Goal: Find specific page/section: Find specific page/section

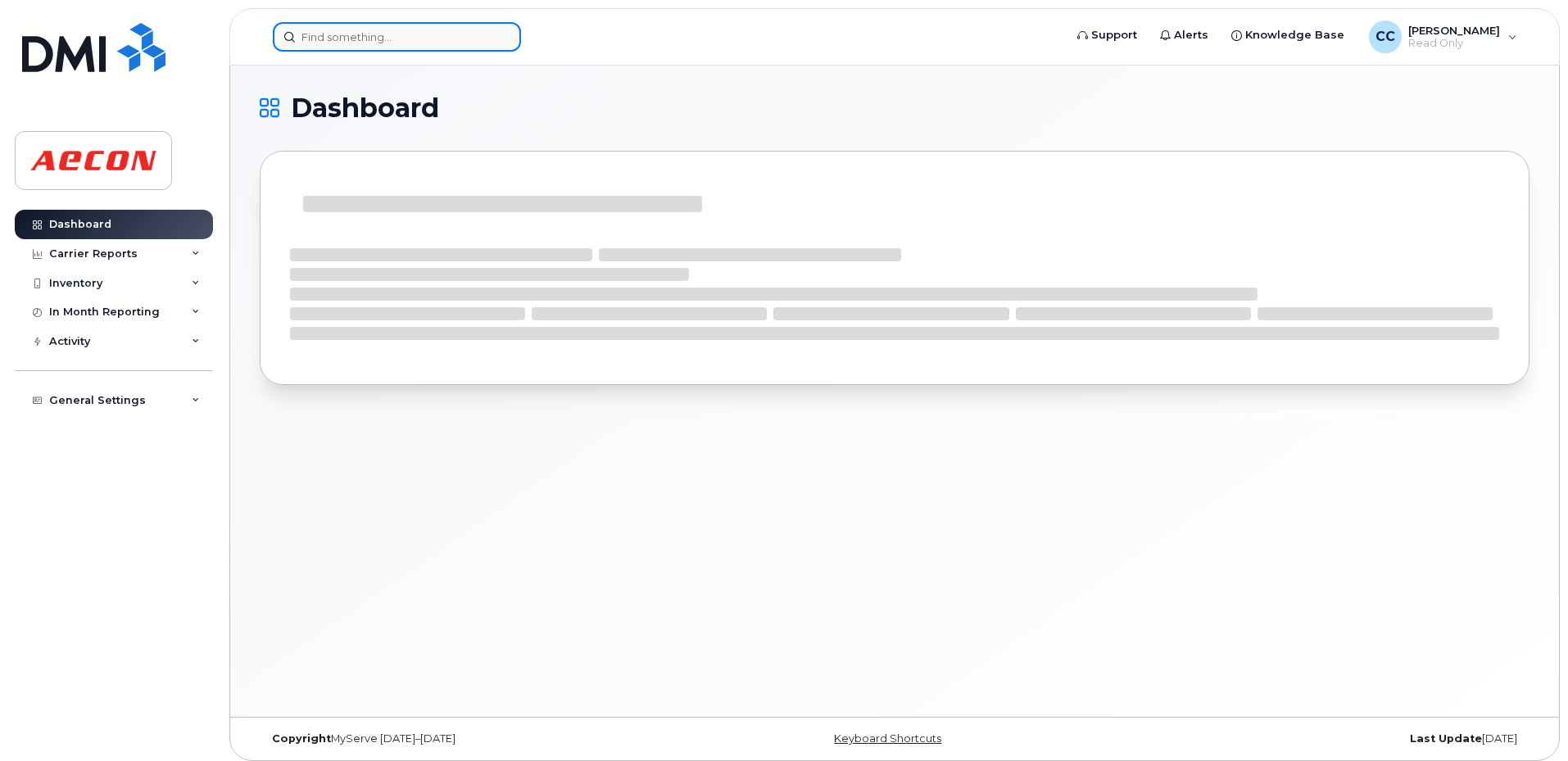
click at [325, 38] on input at bounding box center [397, 37] width 249 height 30
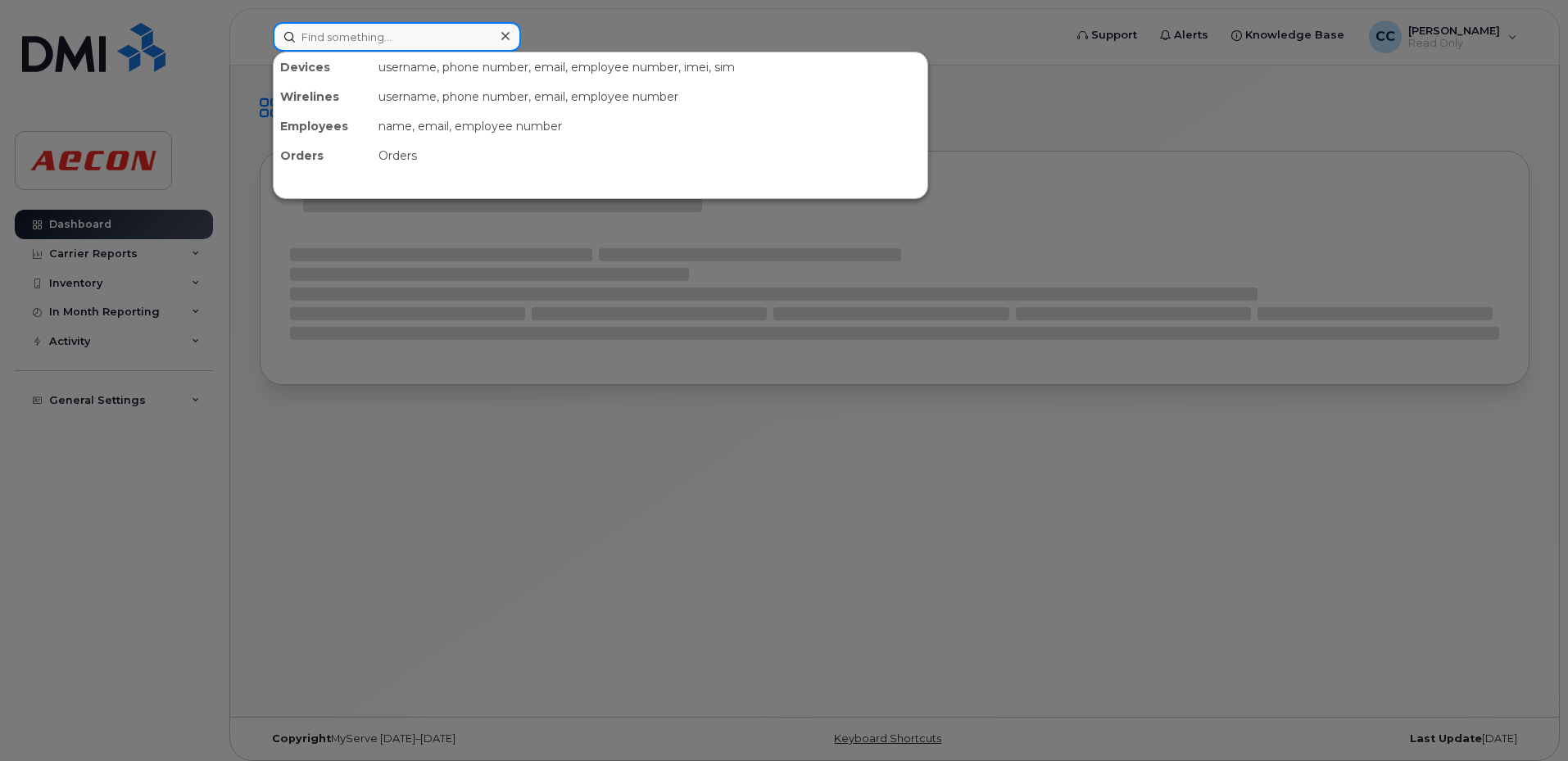
paste input "30038130"
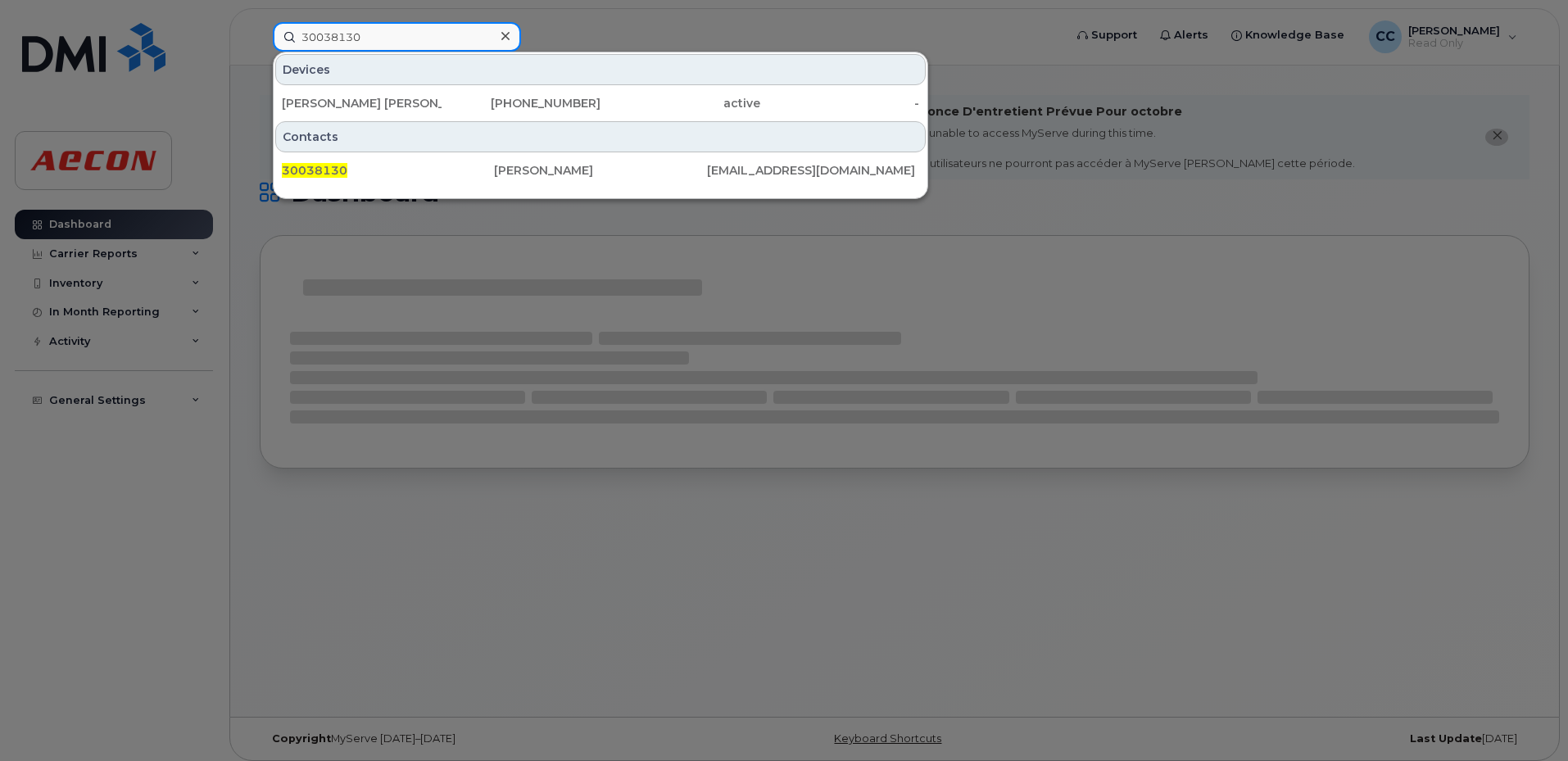
type input "30038130"
click at [471, 102] on div "416-452-2796" at bounding box center [521, 103] width 160 height 16
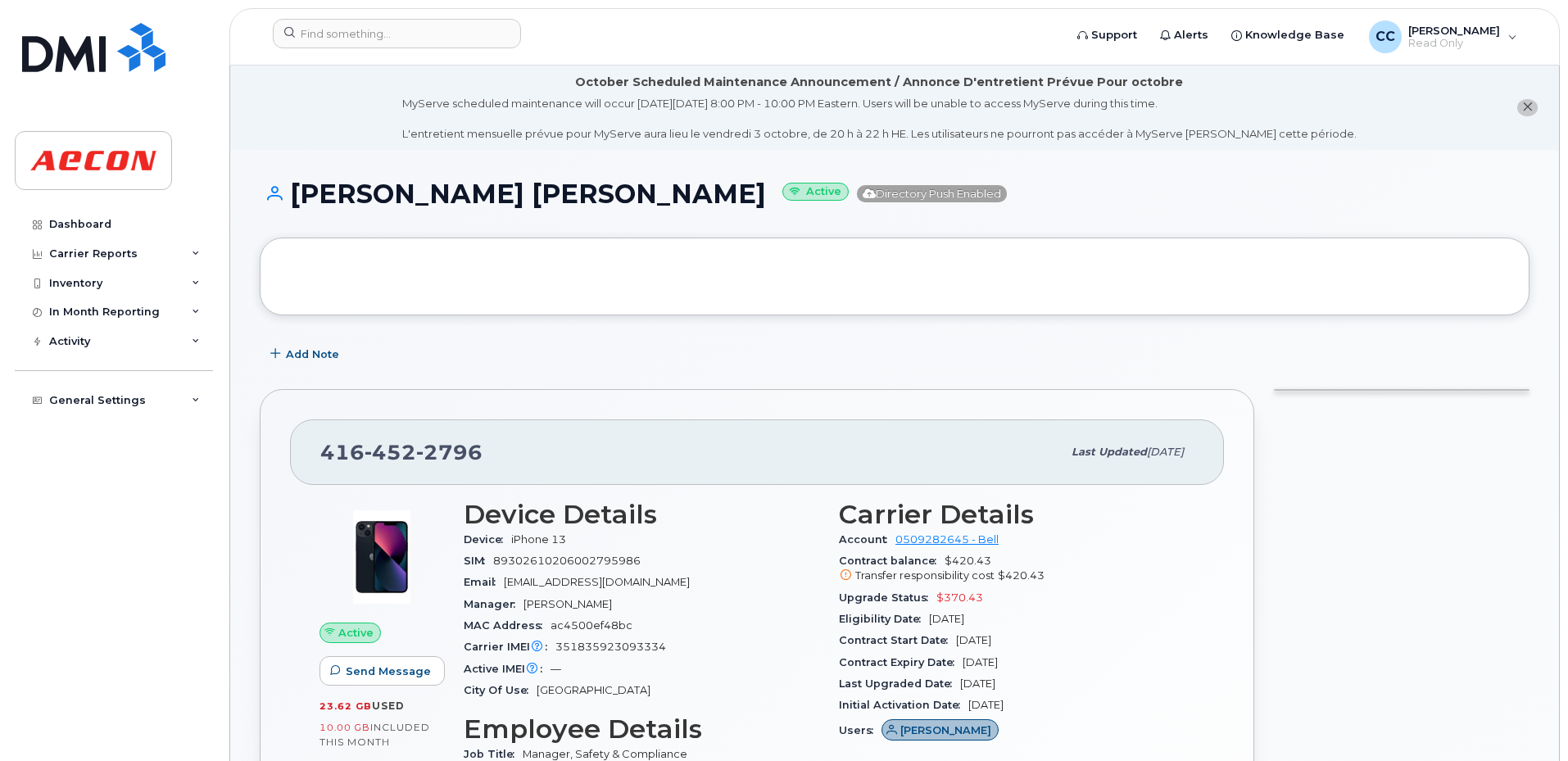
scroll to position [655, 0]
